Goal: Information Seeking & Learning: Find specific fact

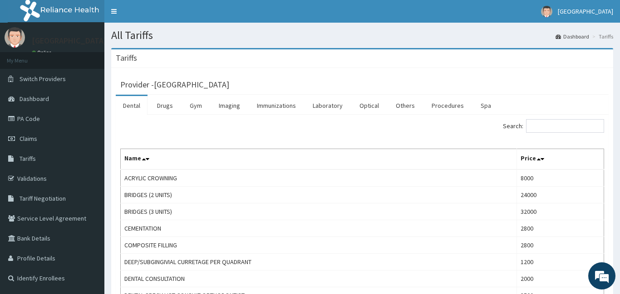
click at [607, 39] on li "Tariffs" at bounding box center [601, 37] width 23 height 8
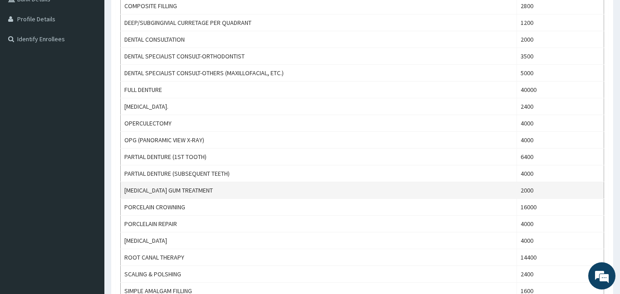
scroll to position [376, 0]
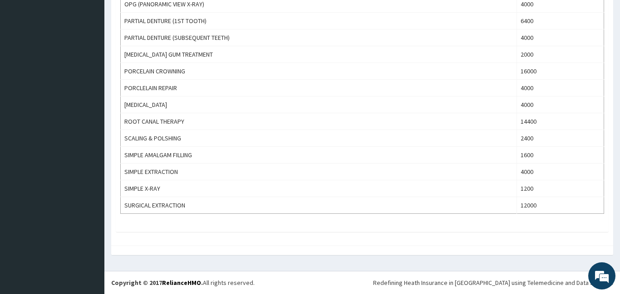
click at [508, 279] on div "Redefining Heath Insurance in [GEOGRAPHIC_DATA] using Telemedicine and Data Sci…" at bounding box center [493, 283] width 240 height 9
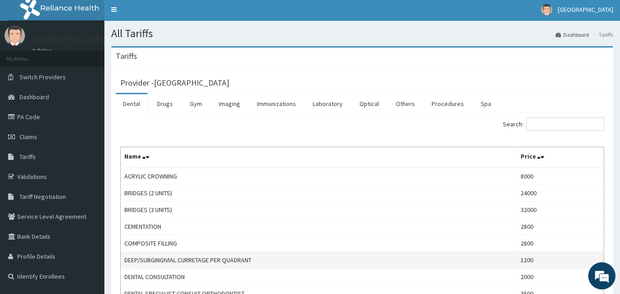
scroll to position [0, 0]
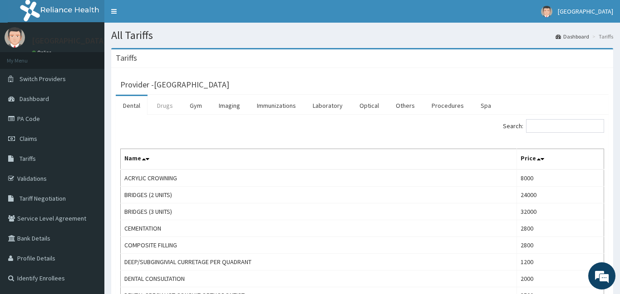
click at [167, 109] on link "Drugs" at bounding box center [165, 105] width 30 height 19
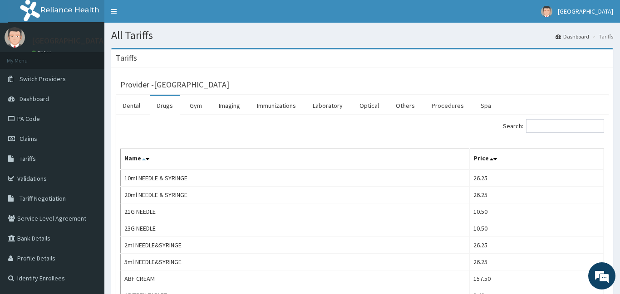
click at [142, 161] on icon at bounding box center [144, 159] width 4 height 6
click at [496, 160] on icon at bounding box center [495, 159] width 4 height 6
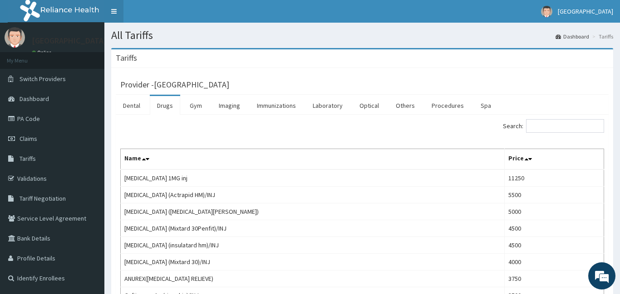
click at [113, 10] on link "Toggle navigation" at bounding box center [113, 11] width 19 height 23
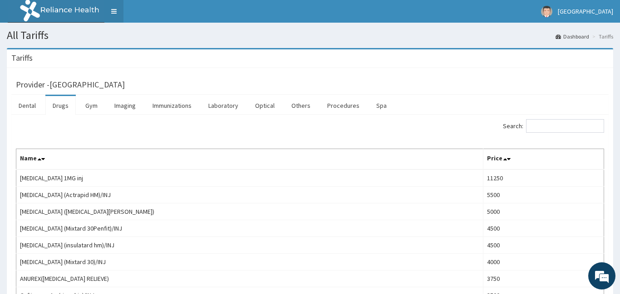
click at [113, 10] on link "Toggle navigation" at bounding box center [113, 11] width 19 height 23
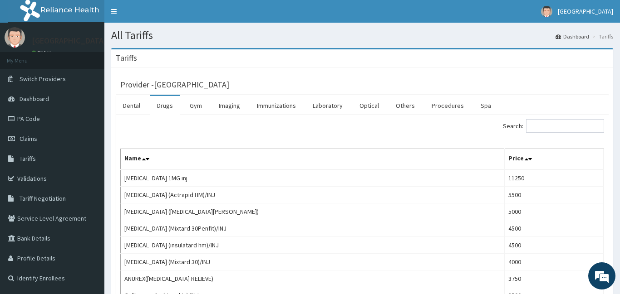
click at [49, 51] on link "Online" at bounding box center [43, 52] width 22 height 6
click at [48, 64] on li "My Menu" at bounding box center [52, 60] width 104 height 17
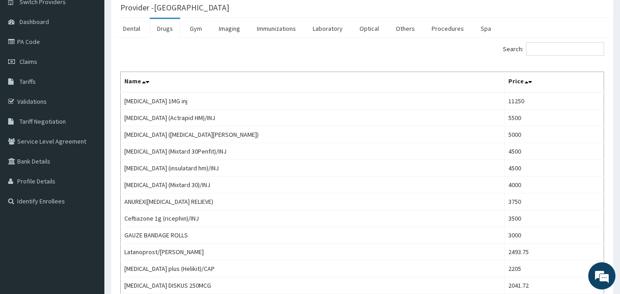
scroll to position [57, 0]
